Goal: Transaction & Acquisition: Book appointment/travel/reservation

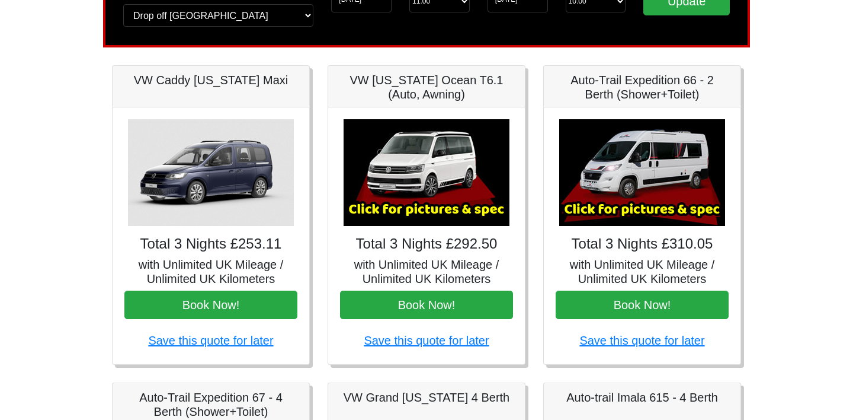
scroll to position [79, 0]
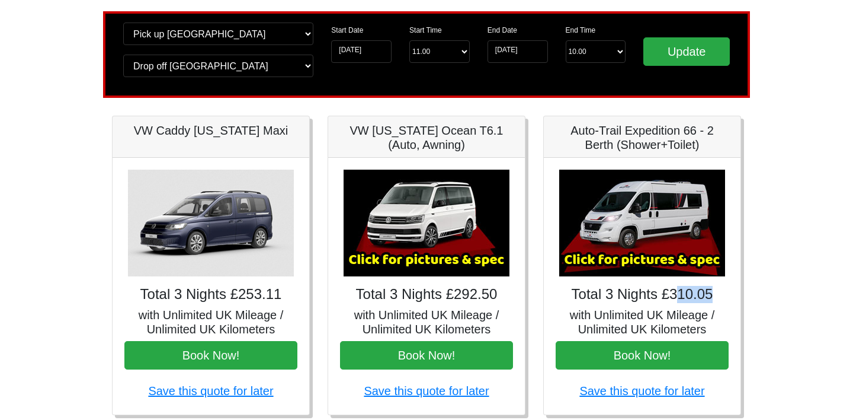
drag, startPoint x: 674, startPoint y: 296, endPoint x: 728, endPoint y: 295, distance: 53.9
click at [728, 295] on h4 "Total 3 Nights £310.05" at bounding box center [642, 294] width 173 height 17
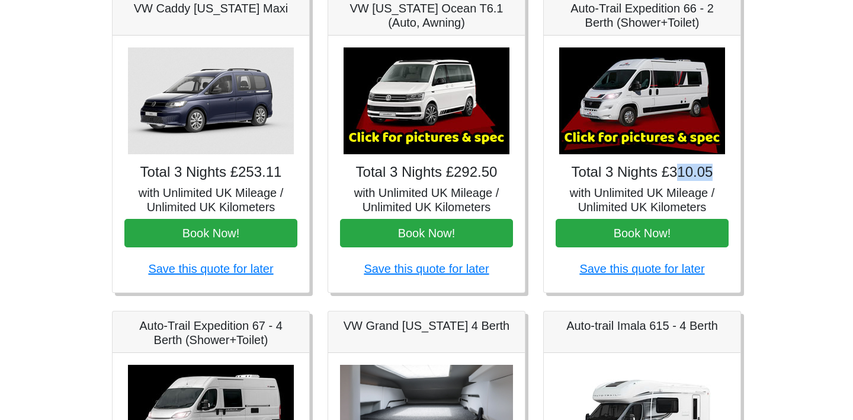
scroll to position [201, 0]
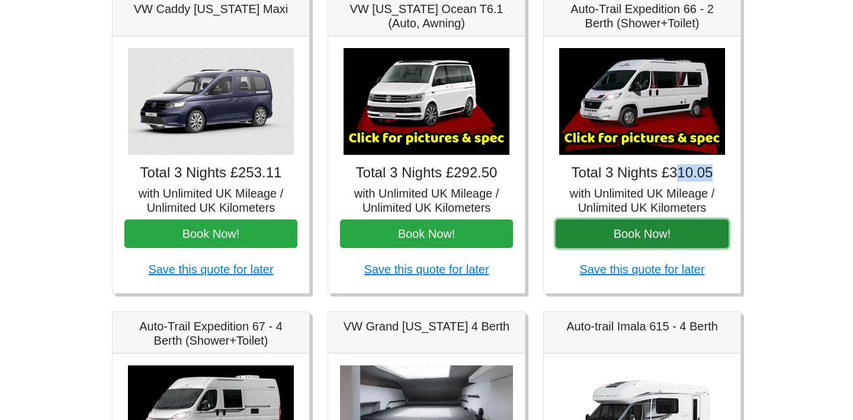
click at [654, 231] on button "Book Now!" at bounding box center [642, 233] width 173 height 28
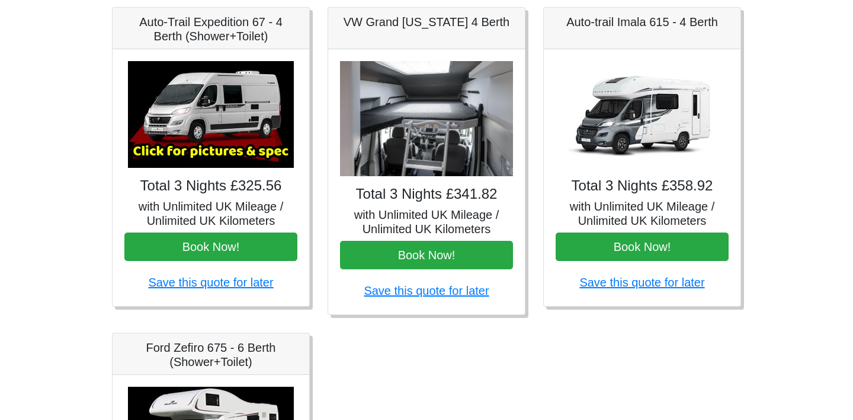
scroll to position [507, 0]
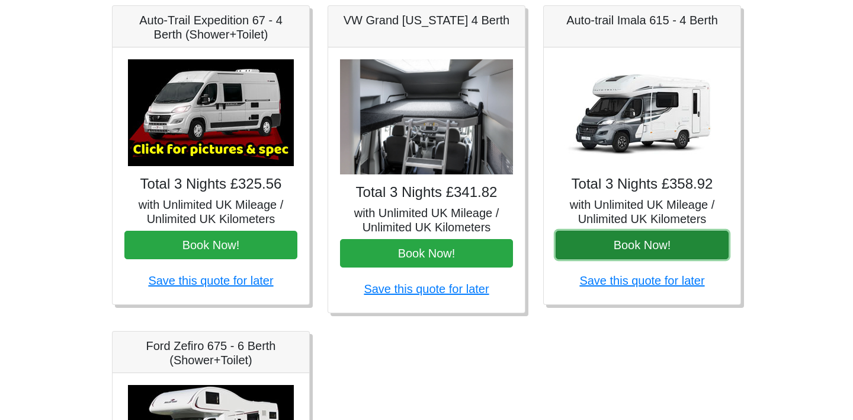
click at [647, 239] on button "Book Now!" at bounding box center [642, 245] width 173 height 28
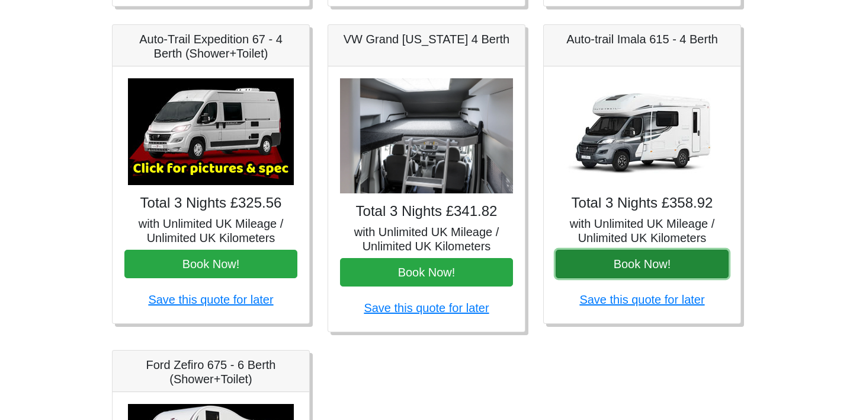
scroll to position [637, 0]
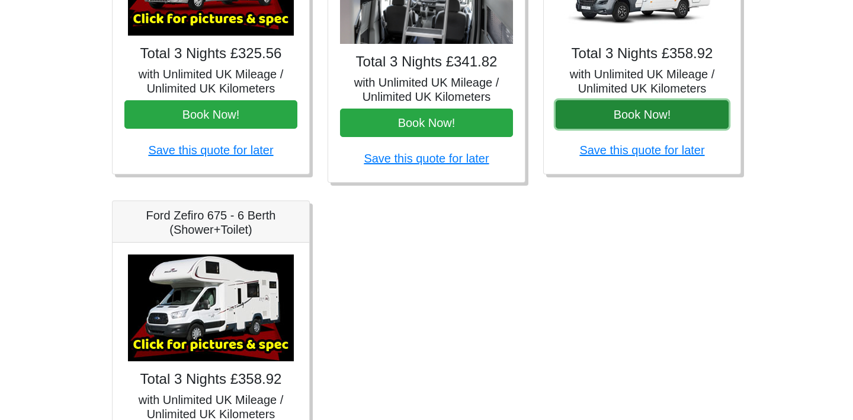
click at [651, 117] on button "Book Now!" at bounding box center [642, 114] width 173 height 28
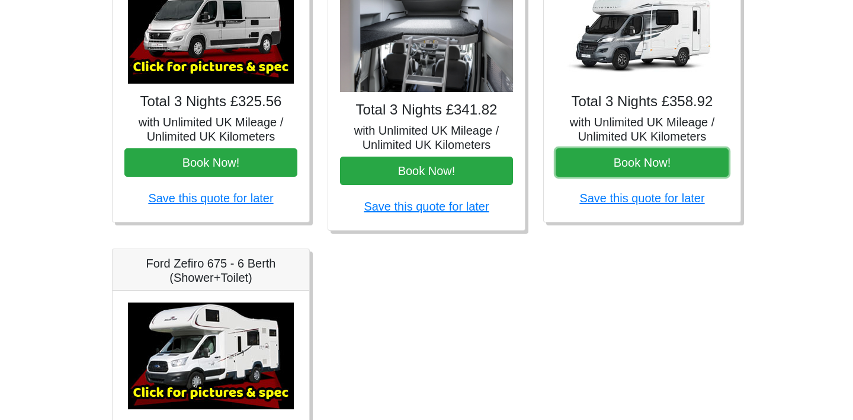
scroll to position [588, 0]
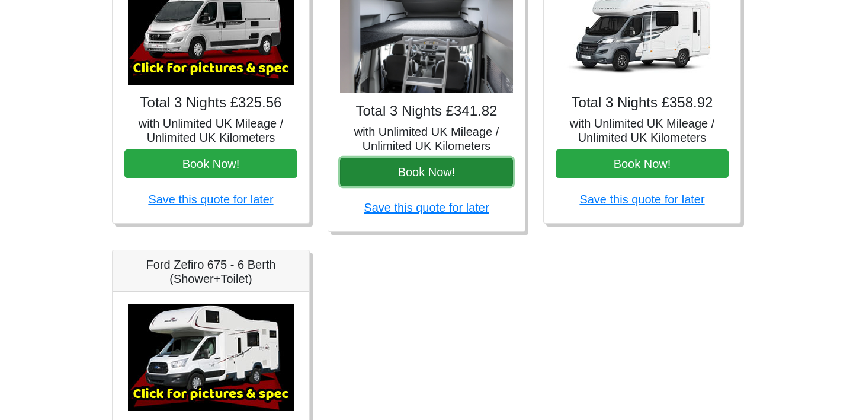
click at [496, 172] on button "Book Now!" at bounding box center [426, 172] width 173 height 28
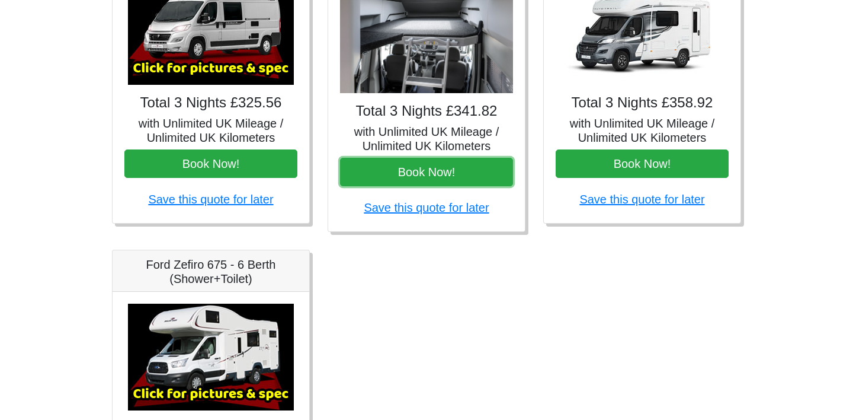
scroll to position [0, 0]
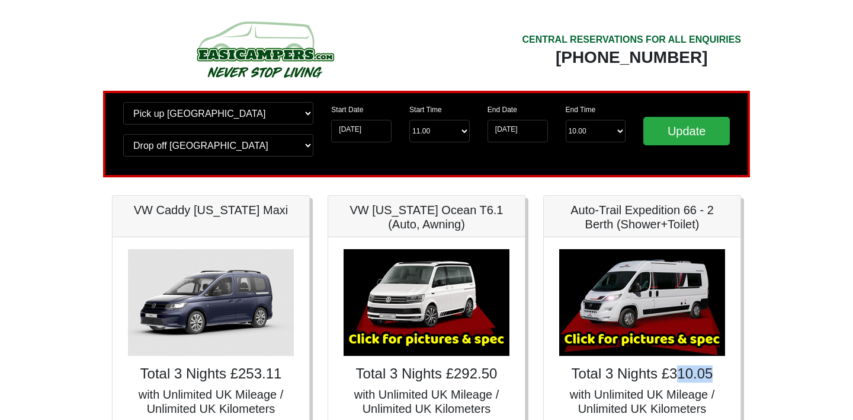
click at [263, 45] on img at bounding box center [264, 49] width 225 height 65
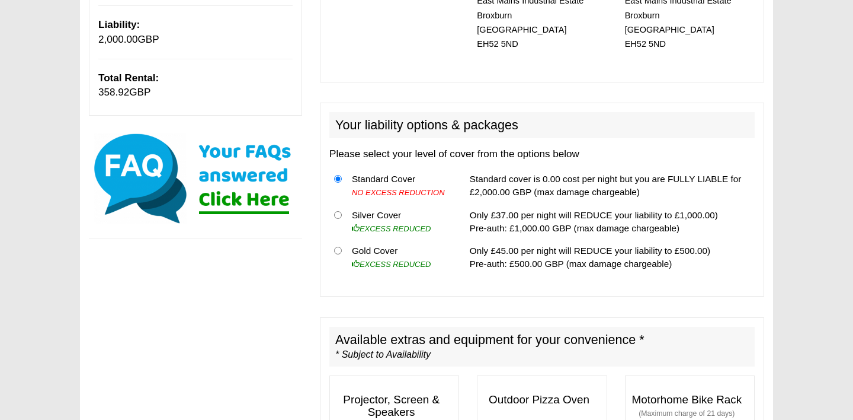
scroll to position [289, 0]
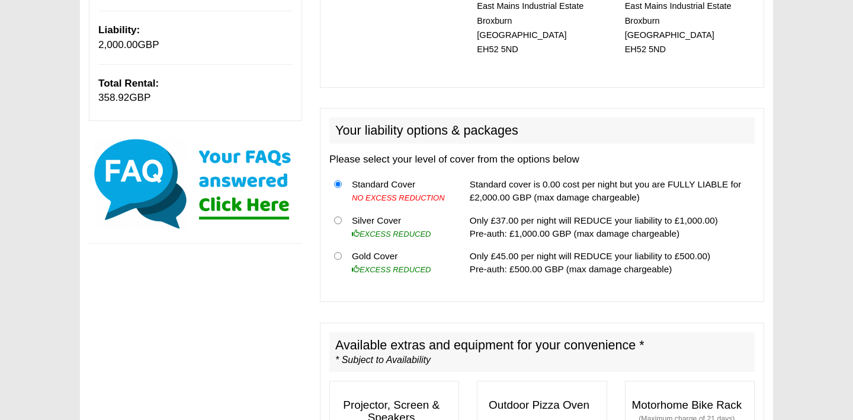
click at [585, 182] on td "Standard cover is 0.00 cost per night but you are FULLY LIABLE for £2,000.00 GB…" at bounding box center [610, 191] width 290 height 36
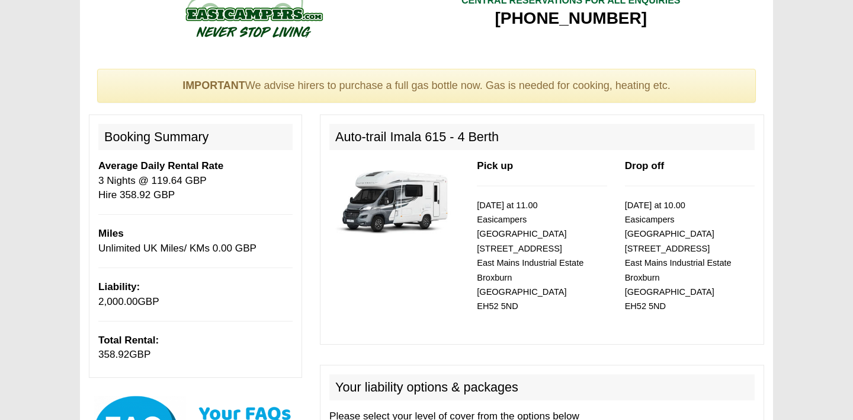
scroll to position [17, 0]
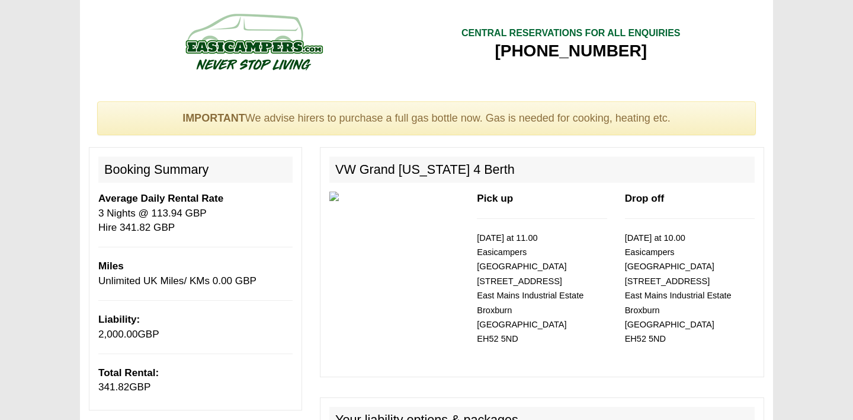
drag, startPoint x: 472, startPoint y: 48, endPoint x: 820, endPoint y: 59, distance: 348.1
